Goal: Transaction & Acquisition: Purchase product/service

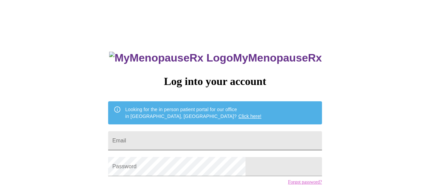
click at [274, 138] on input "Email" at bounding box center [215, 140] width 214 height 19
type input "[EMAIL_ADDRESS][DOMAIN_NAME]"
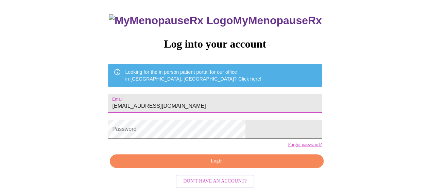
scroll to position [50, 0]
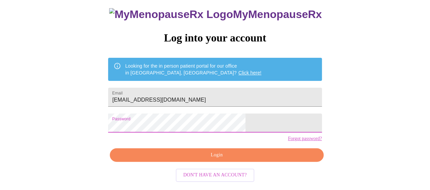
click at [125, 124] on div "MyMenopauseRx Log into your account Looking for the in person patient portal fo…" at bounding box center [215, 73] width 425 height 228
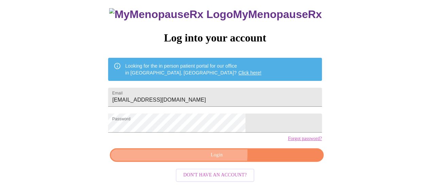
click at [212, 159] on span "Login" at bounding box center [217, 155] width 198 height 9
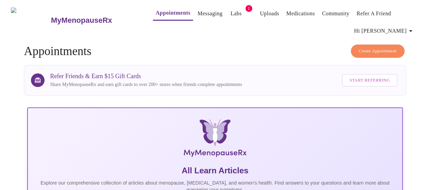
click at [231, 12] on link "Labs" at bounding box center [236, 14] width 11 height 10
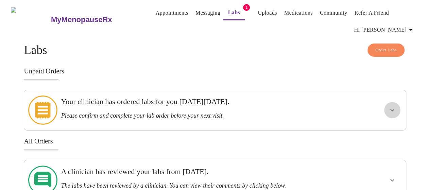
click at [395, 109] on icon "show more" at bounding box center [393, 110] width 8 height 8
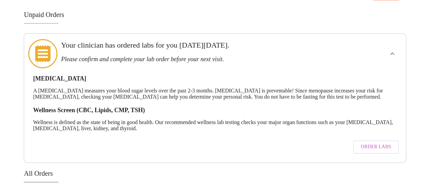
scroll to position [56, 0]
click at [376, 143] on span "Order Labs" at bounding box center [376, 147] width 30 height 9
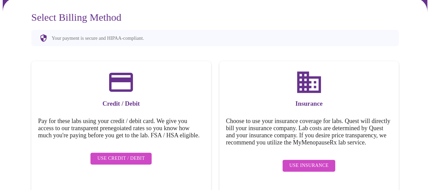
scroll to position [67, 0]
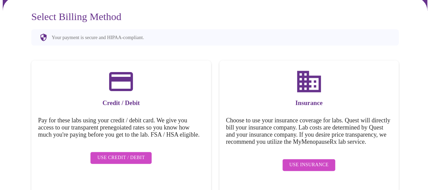
click at [118, 158] on span "Use Credit / Debit" at bounding box center [121, 158] width 48 height 9
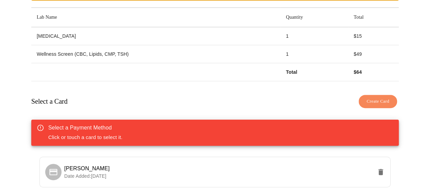
scroll to position [135, 0]
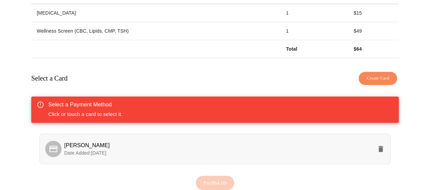
click at [126, 150] on p "Date Added: [DATE]" at bounding box center [218, 153] width 309 height 7
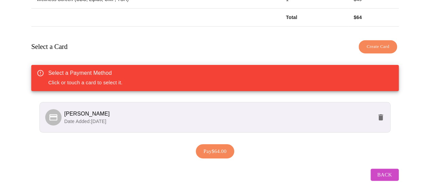
scroll to position [169, 0]
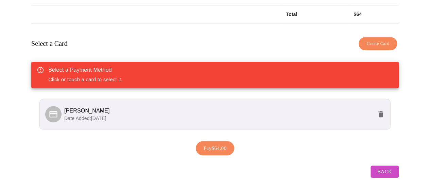
click at [66, 108] on span "[PERSON_NAME]" at bounding box center [87, 111] width 46 height 6
click at [49, 111] on icon at bounding box center [53, 114] width 8 height 6
click at [209, 144] on span "Pay $64.00" at bounding box center [215, 148] width 23 height 9
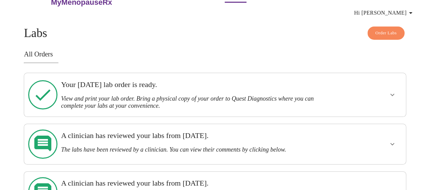
scroll to position [24, 0]
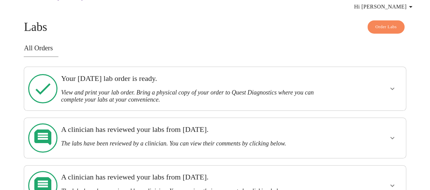
click at [374, 84] on div at bounding box center [372, 89] width 63 height 38
click at [395, 88] on icon "show more" at bounding box center [393, 89] width 4 height 2
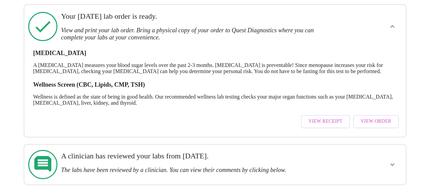
scroll to position [103, 0]
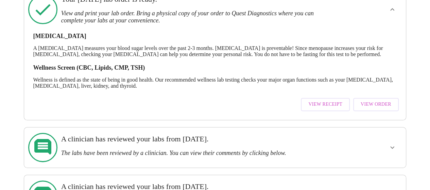
click at [391, 100] on span "View Order" at bounding box center [376, 104] width 31 height 9
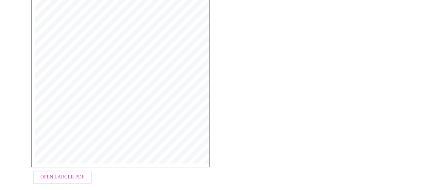
scroll to position [206, 0]
click at [62, 170] on span "Open Larger PDF" at bounding box center [62, 173] width 44 height 9
click at [62, 169] on span "Open Larger PDF" at bounding box center [62, 173] width 44 height 9
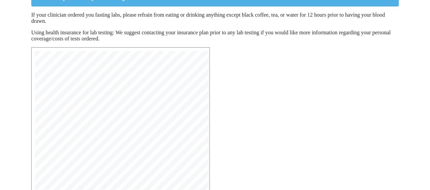
scroll to position [82, 0]
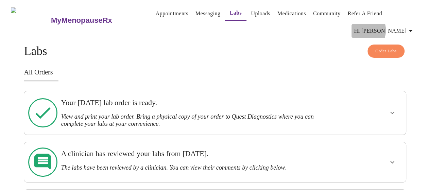
click at [398, 26] on span "Hi [PERSON_NAME]" at bounding box center [385, 31] width 61 height 10
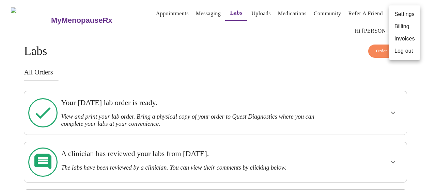
click at [399, 53] on li "Log out" at bounding box center [404, 51] width 31 height 12
